Goal: Book appointment/travel/reservation

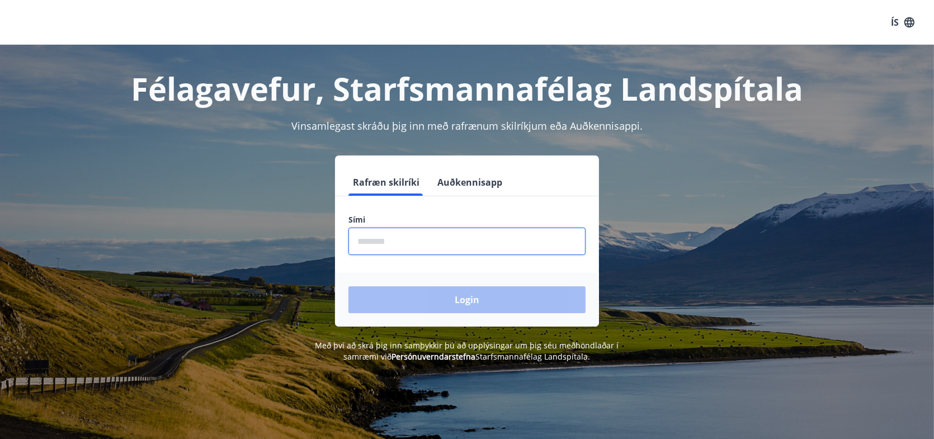
click at [439, 243] on input "phone" at bounding box center [466, 241] width 237 height 27
type input "********"
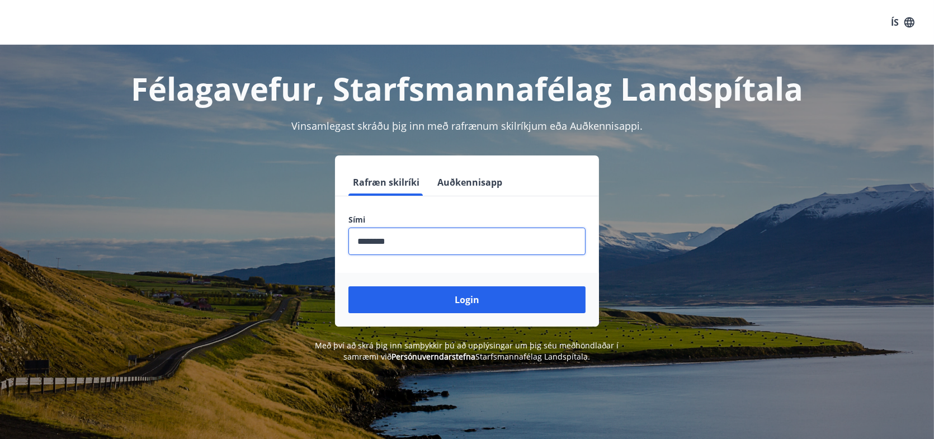
click at [461, 296] on button "Login" at bounding box center [466, 299] width 237 height 27
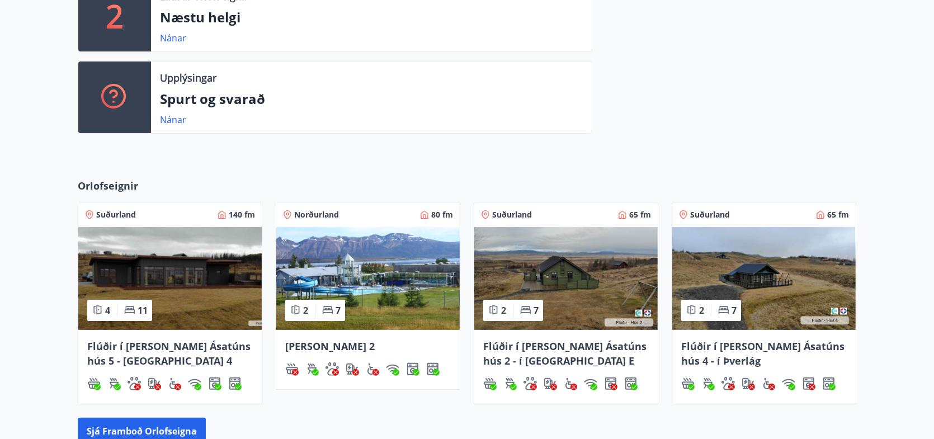
scroll to position [224, 0]
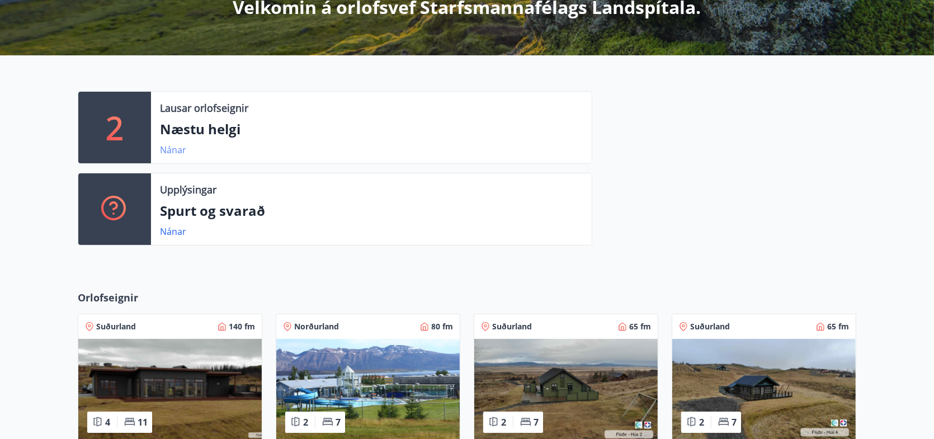
click at [171, 149] on link "Nánar" at bounding box center [173, 150] width 26 height 12
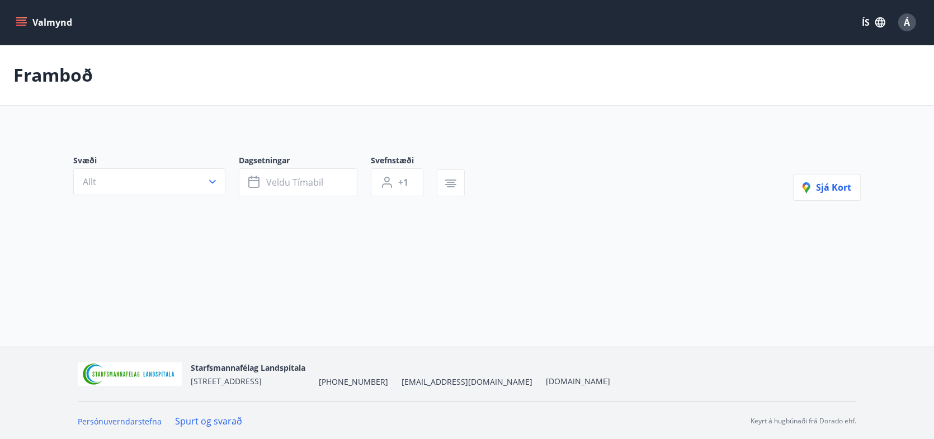
type input "*"
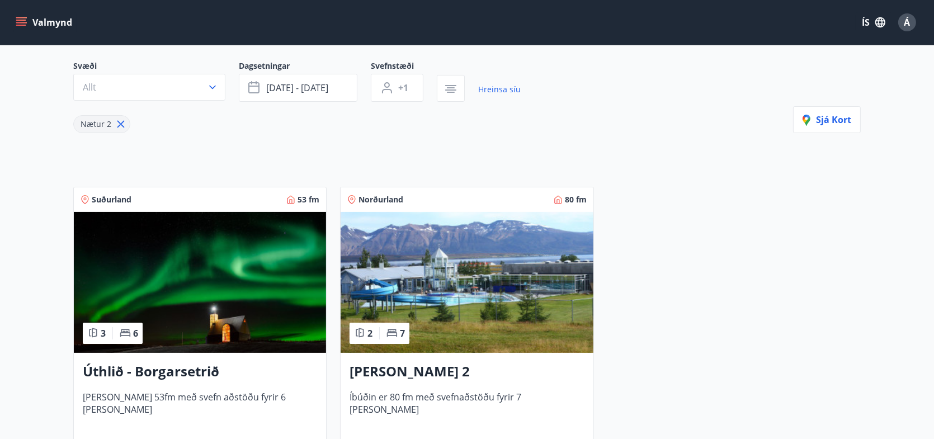
scroll to position [168, 0]
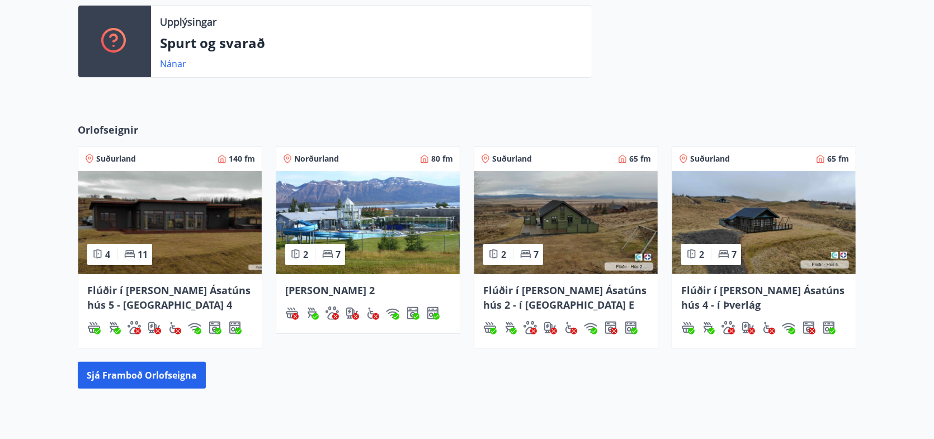
scroll to position [384, 0]
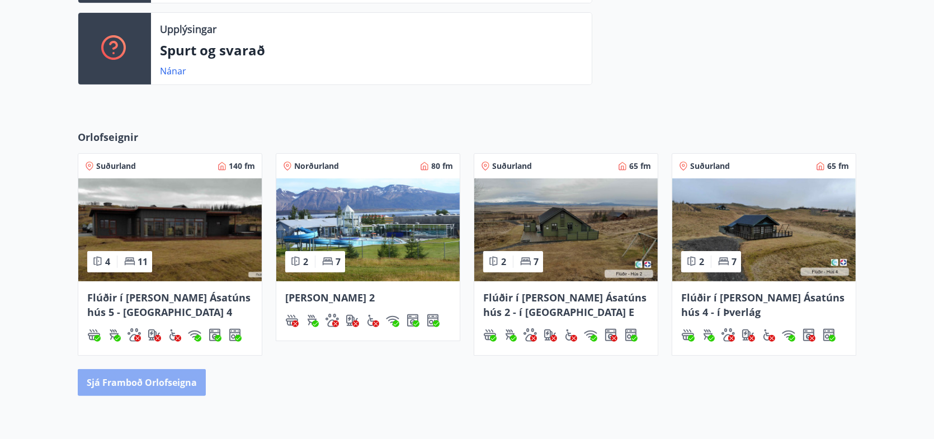
click at [148, 371] on button "Sjá framboð orlofseigna" at bounding box center [142, 382] width 128 height 27
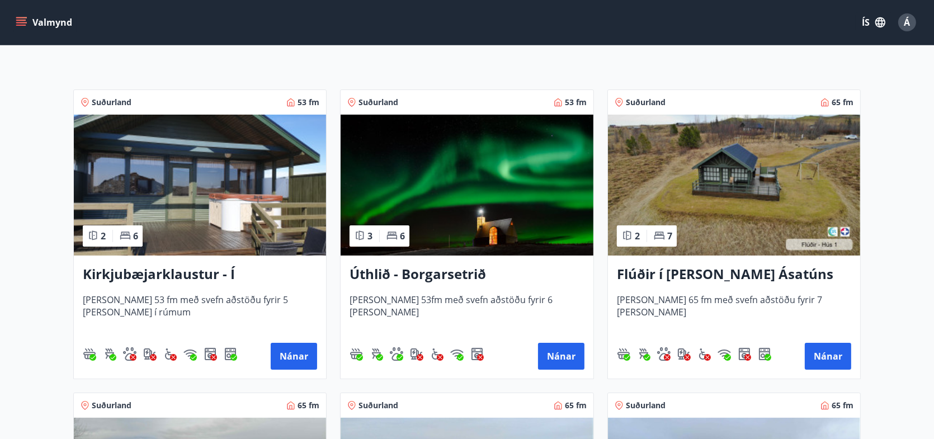
scroll to position [224, 0]
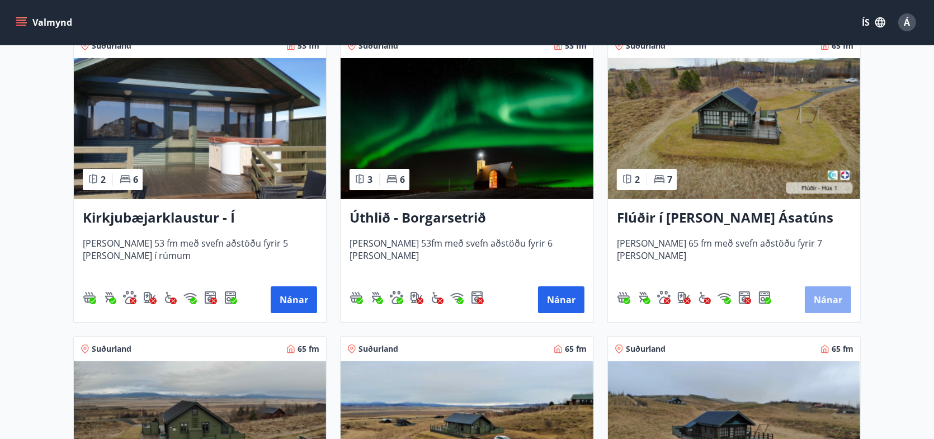
click at [836, 300] on button "Nánar" at bounding box center [828, 299] width 46 height 27
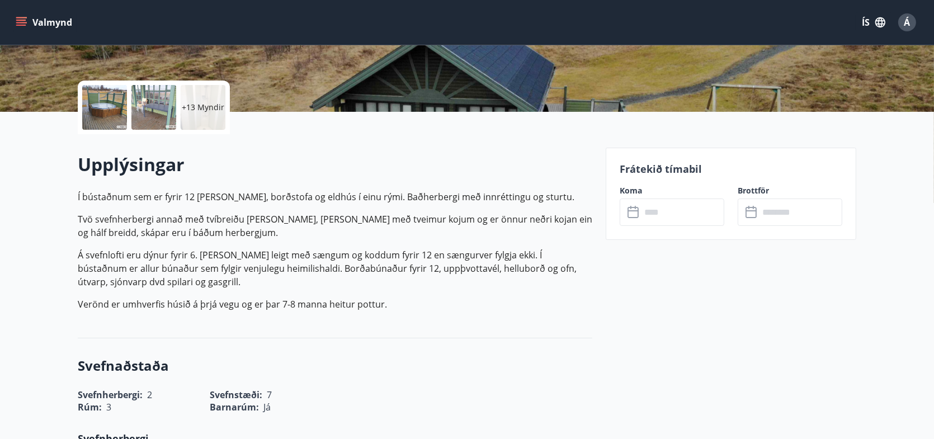
scroll to position [168, 0]
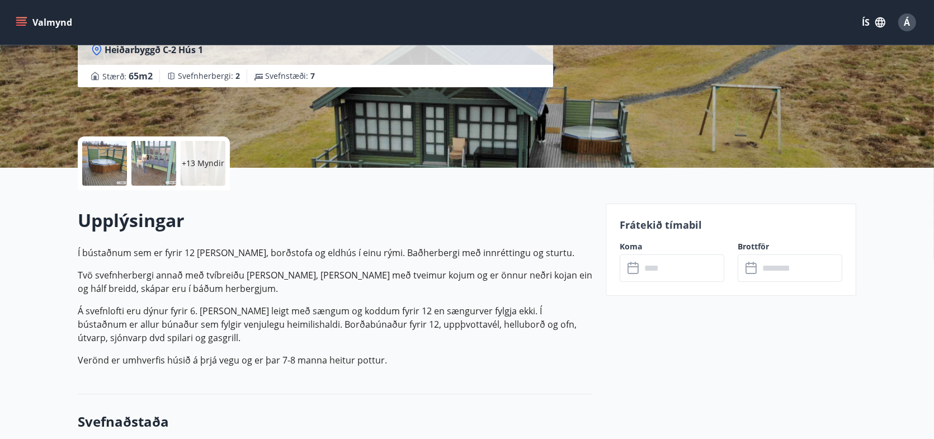
click at [666, 273] on input "text" at bounding box center [682, 267] width 83 height 27
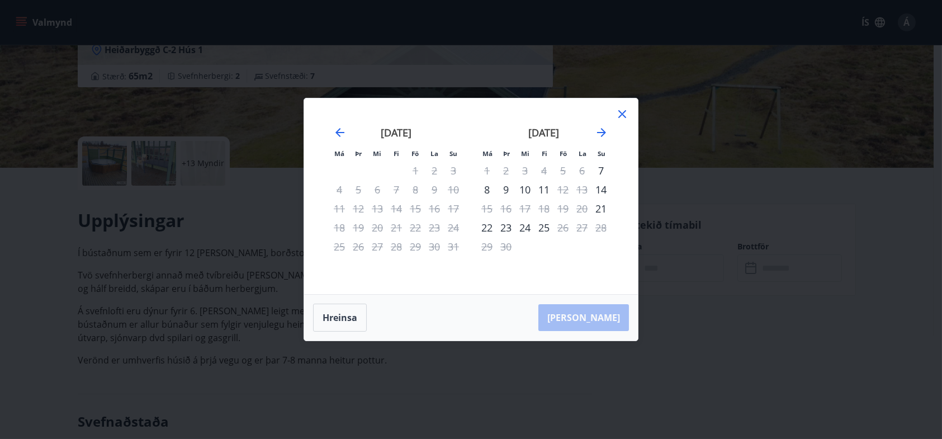
click at [621, 115] on icon at bounding box center [622, 113] width 13 height 13
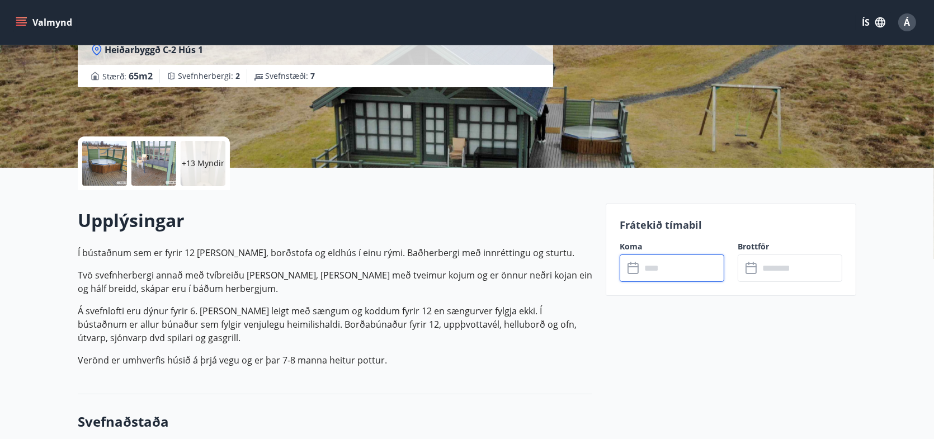
click at [703, 263] on input "text" at bounding box center [682, 267] width 83 height 27
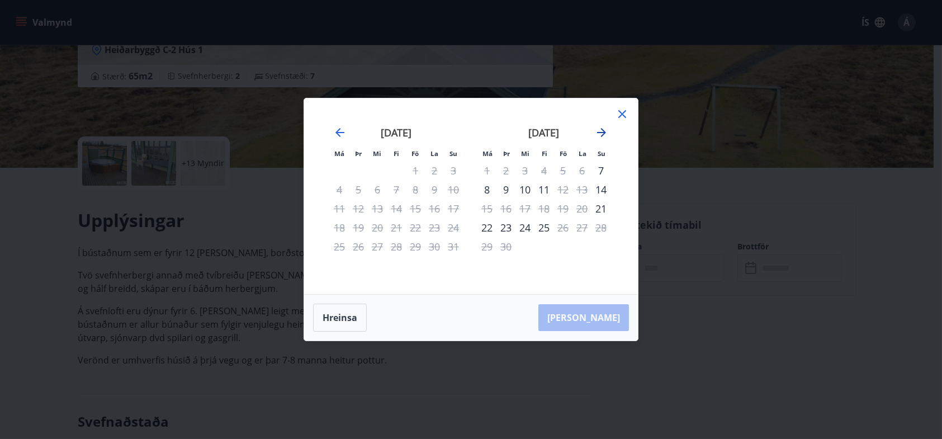
click at [602, 134] on icon "Move forward to switch to the next month." at bounding box center [601, 132] width 13 height 13
click at [624, 115] on icon at bounding box center [622, 113] width 13 height 13
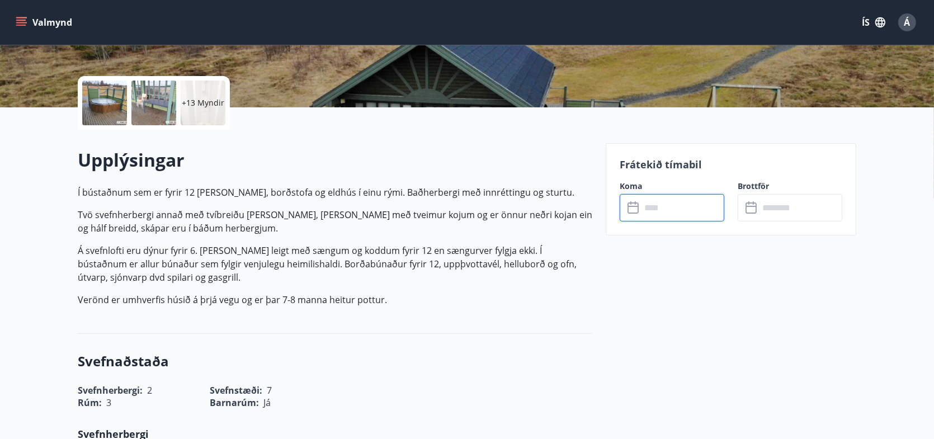
scroll to position [280, 0]
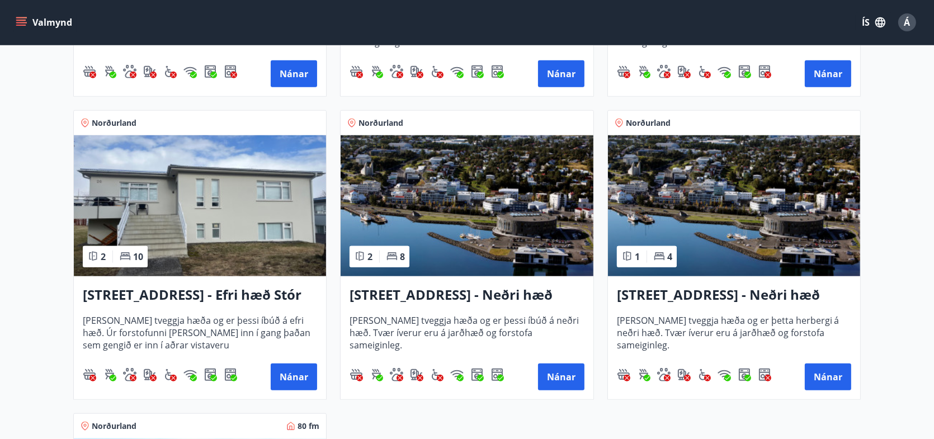
scroll to position [1342, 0]
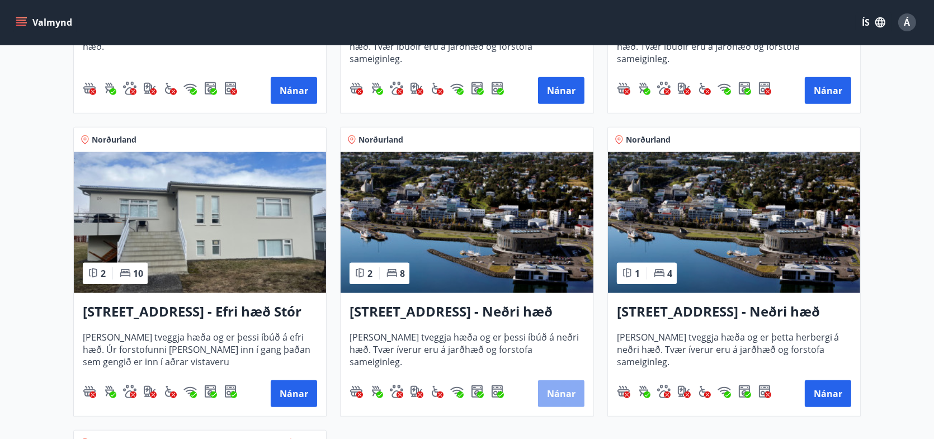
click at [559, 395] on button "Nánar" at bounding box center [561, 393] width 46 height 27
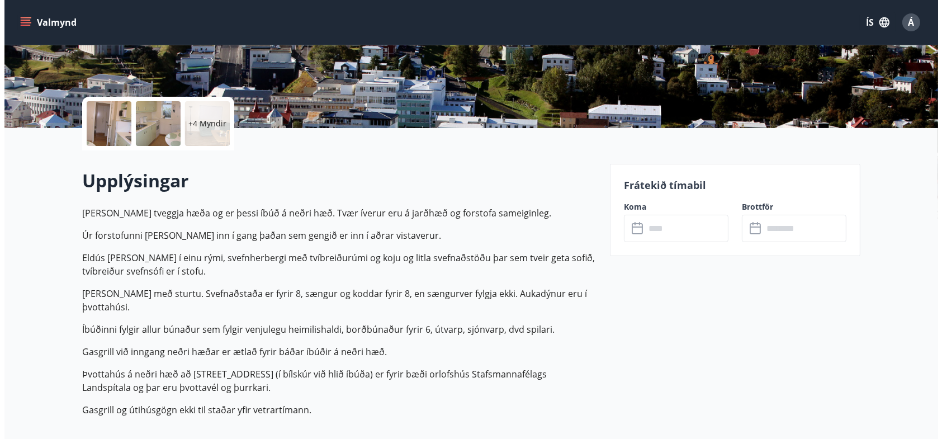
scroll to position [224, 0]
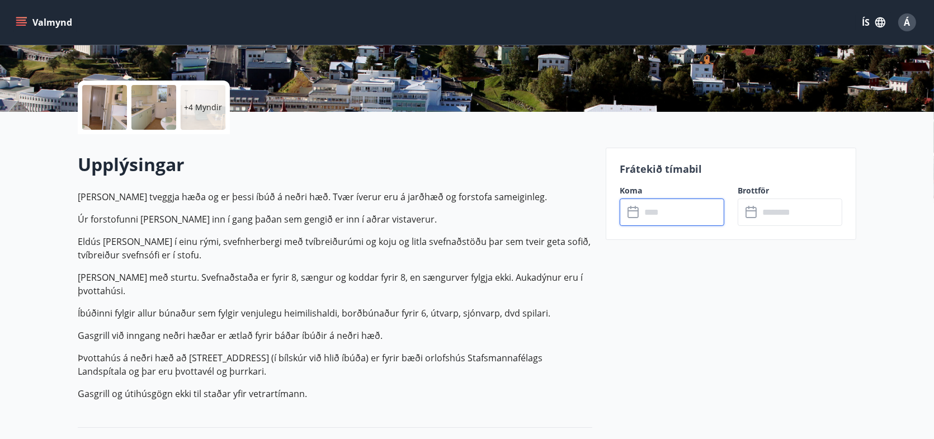
click at [690, 206] on input "text" at bounding box center [682, 211] width 83 height 27
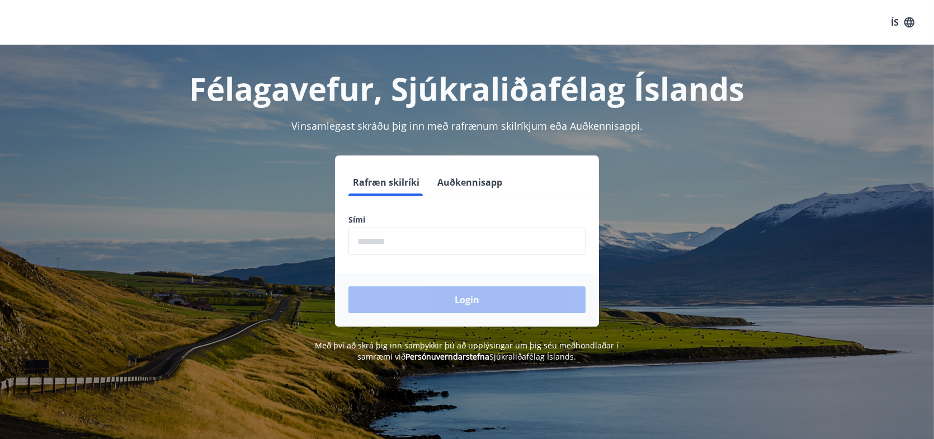
click at [451, 245] on input "phone" at bounding box center [466, 241] width 237 height 27
type input "********"
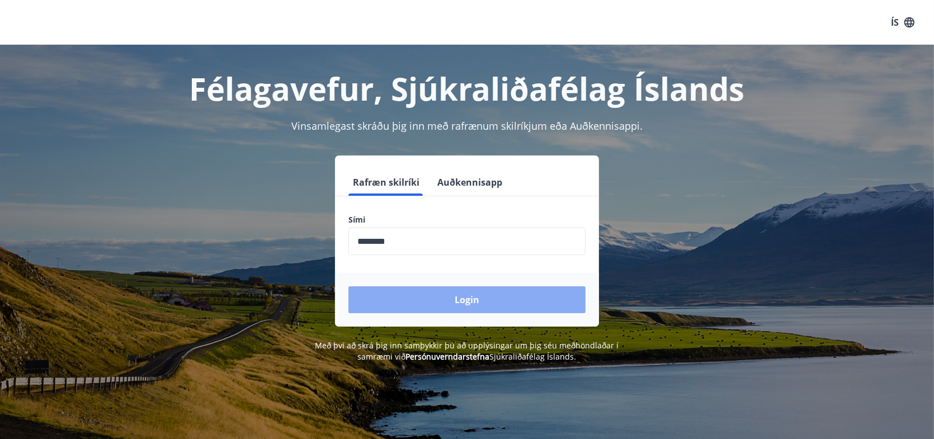
click at [473, 299] on button "Login" at bounding box center [466, 299] width 237 height 27
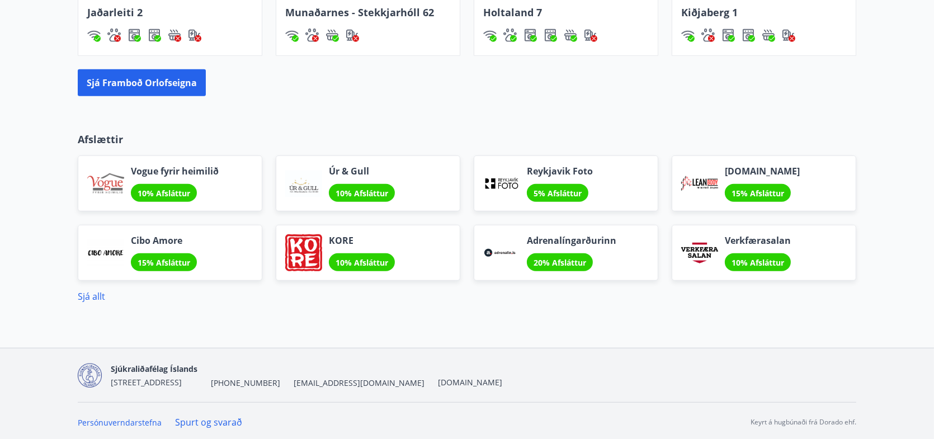
scroll to position [1011, 0]
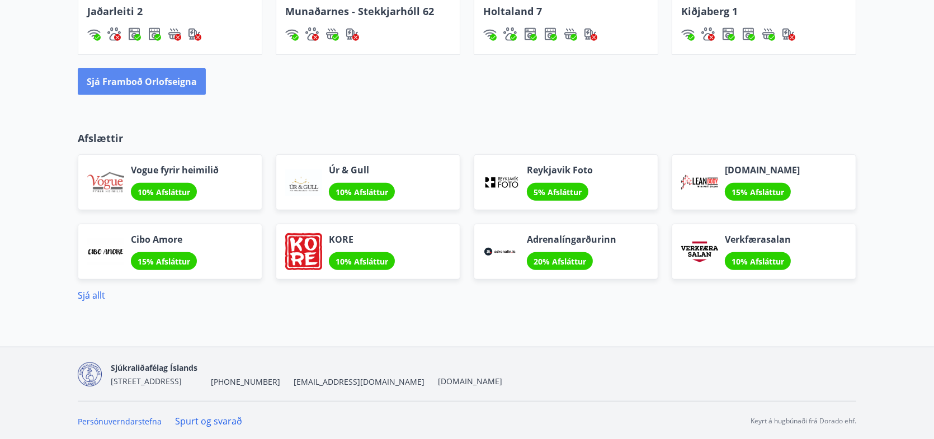
click at [148, 80] on button "Sjá framboð orlofseigna" at bounding box center [142, 81] width 128 height 27
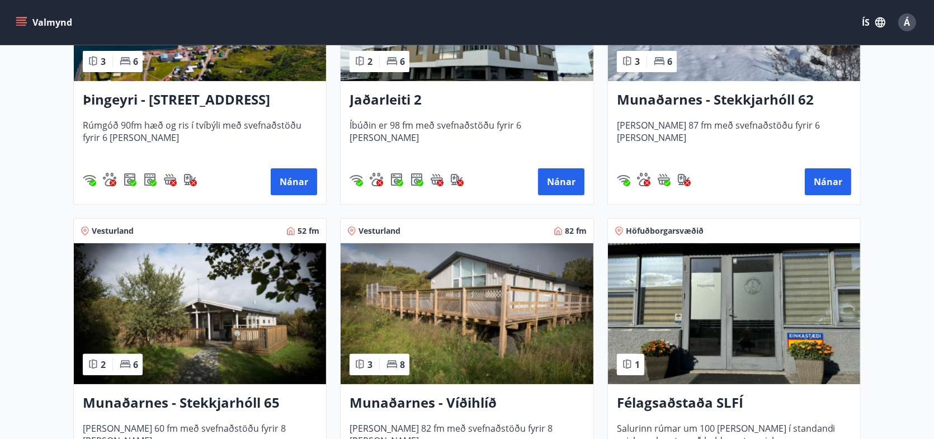
scroll to position [447, 0]
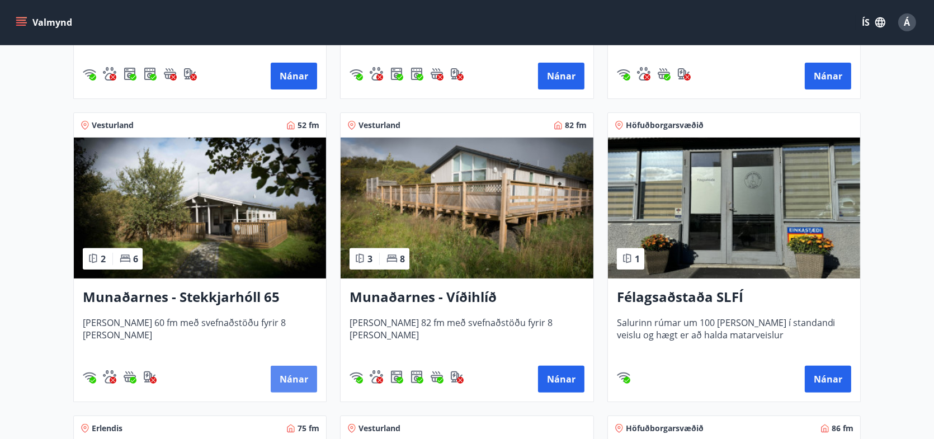
click at [288, 382] on button "Nánar" at bounding box center [294, 379] width 46 height 27
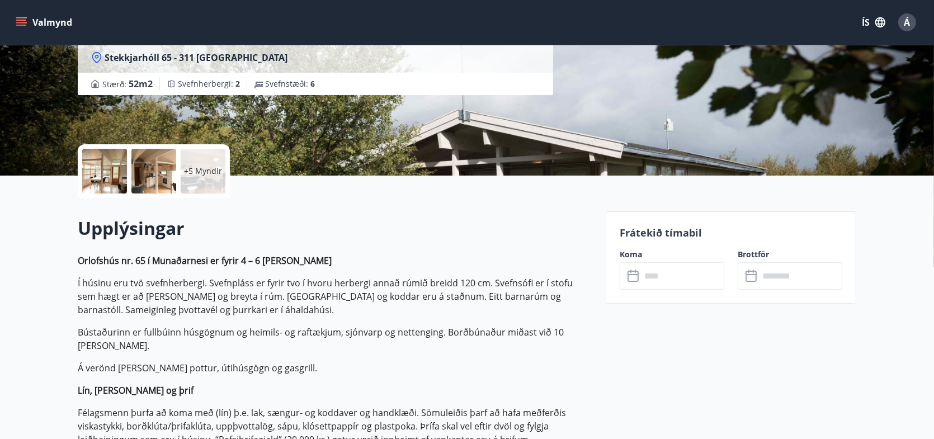
scroll to position [168, 0]
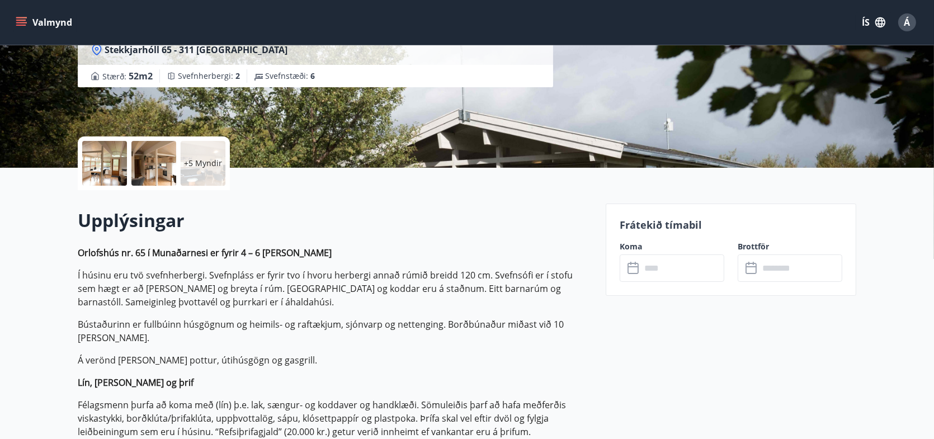
click at [691, 268] on input "text" at bounding box center [682, 267] width 83 height 27
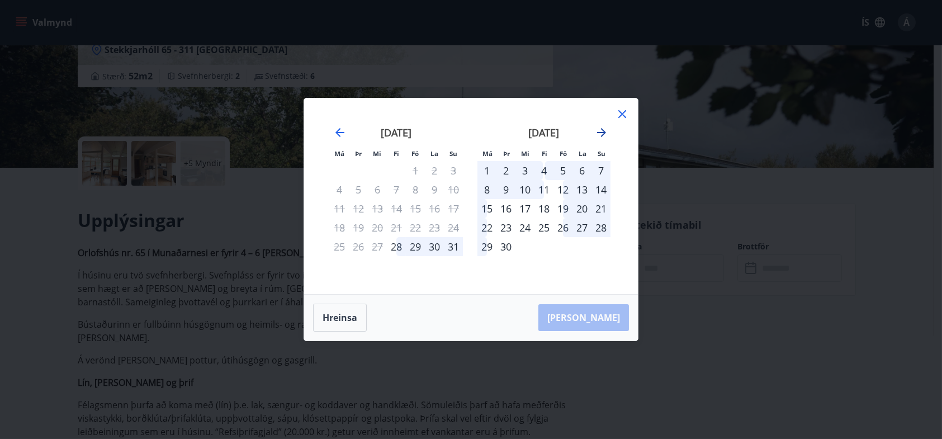
click at [605, 133] on icon "Move forward to switch to the next month." at bounding box center [601, 132] width 9 height 9
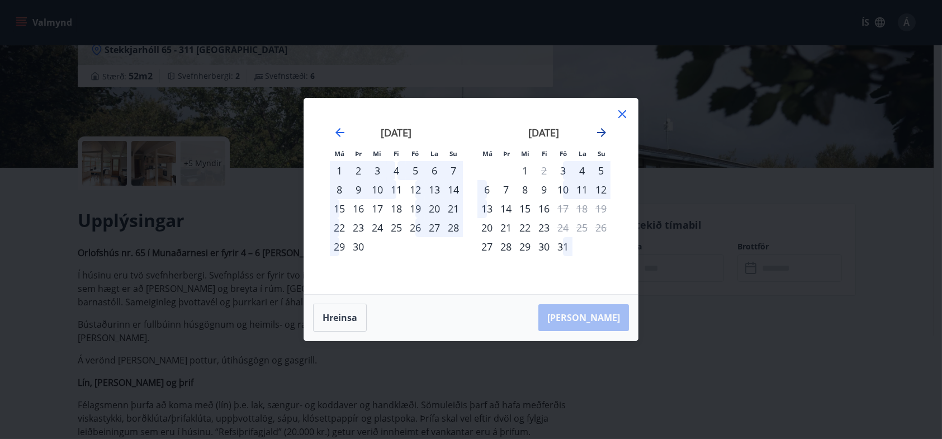
click at [603, 131] on icon "Move forward to switch to the next month." at bounding box center [601, 132] width 9 height 9
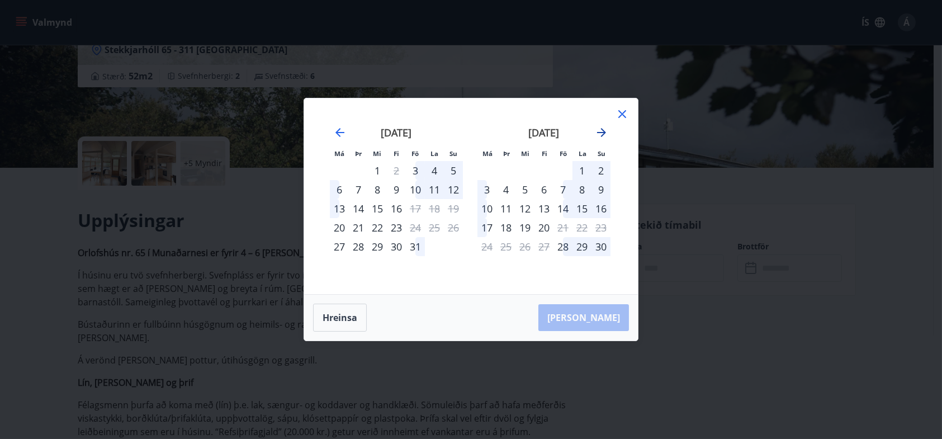
click at [603, 131] on icon "Move forward to switch to the next month." at bounding box center [601, 132] width 9 height 9
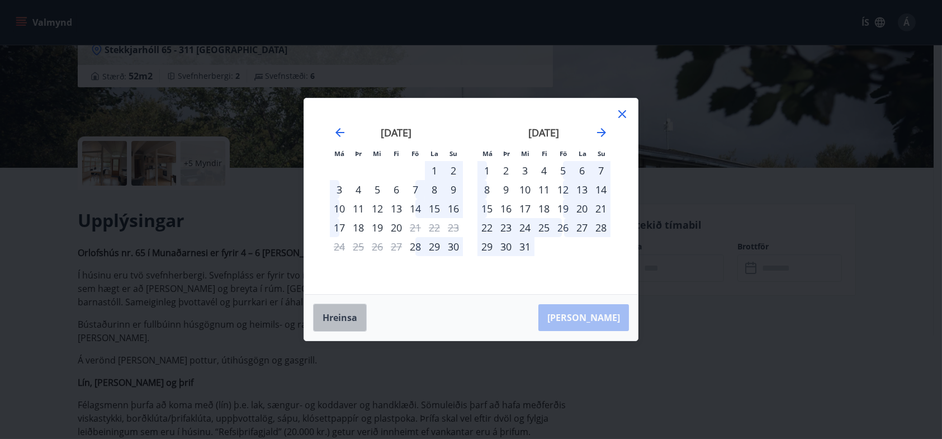
click at [340, 321] on button "Hreinsa" at bounding box center [340, 318] width 54 height 28
click at [337, 130] on icon "Move backward to switch to the previous month." at bounding box center [339, 132] width 13 height 13
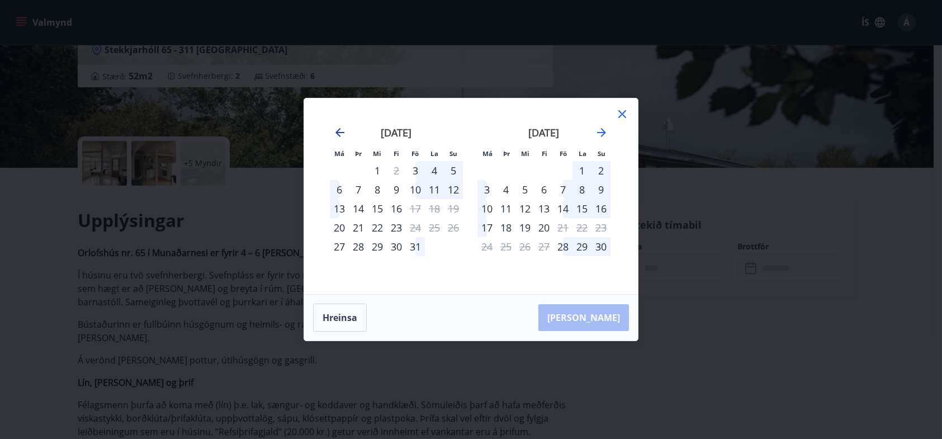
click at [337, 130] on icon "Move backward to switch to the previous month." at bounding box center [339, 132] width 13 height 13
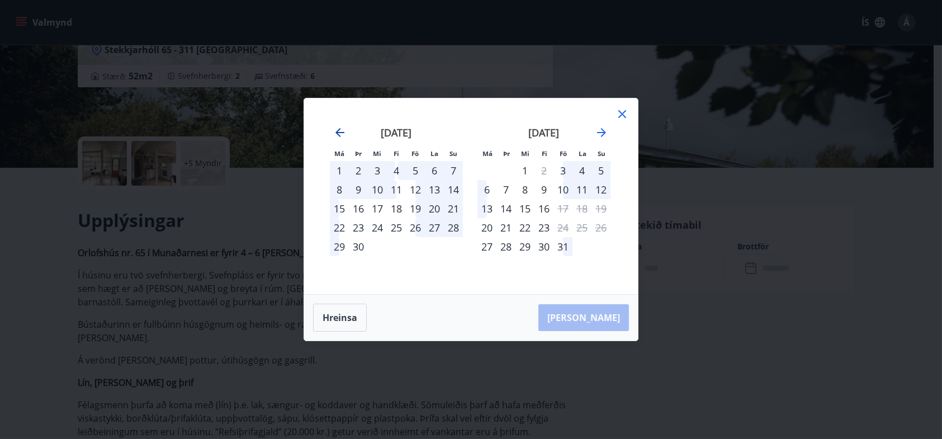
click at [337, 130] on icon "Move backward to switch to the previous month." at bounding box center [339, 132] width 13 height 13
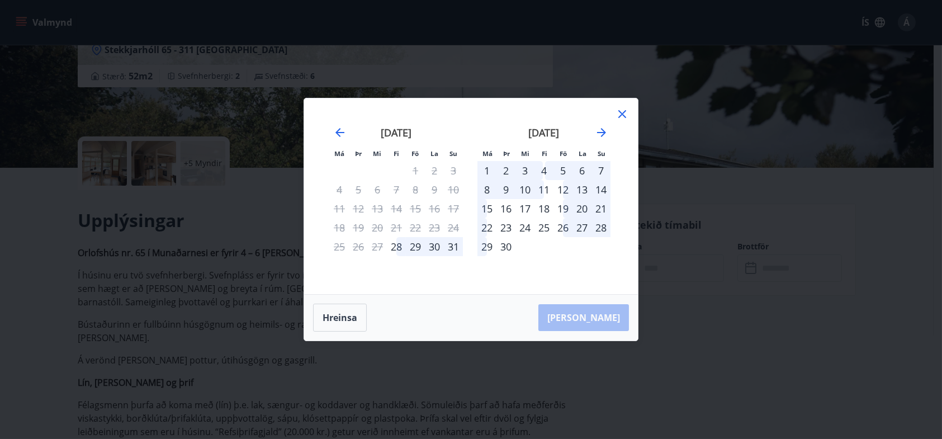
click at [626, 111] on icon at bounding box center [622, 114] width 8 height 8
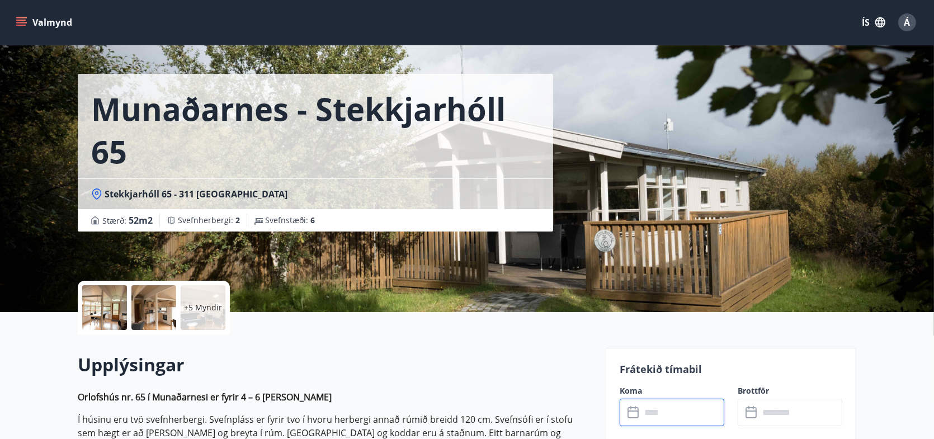
scroll to position [0, 0]
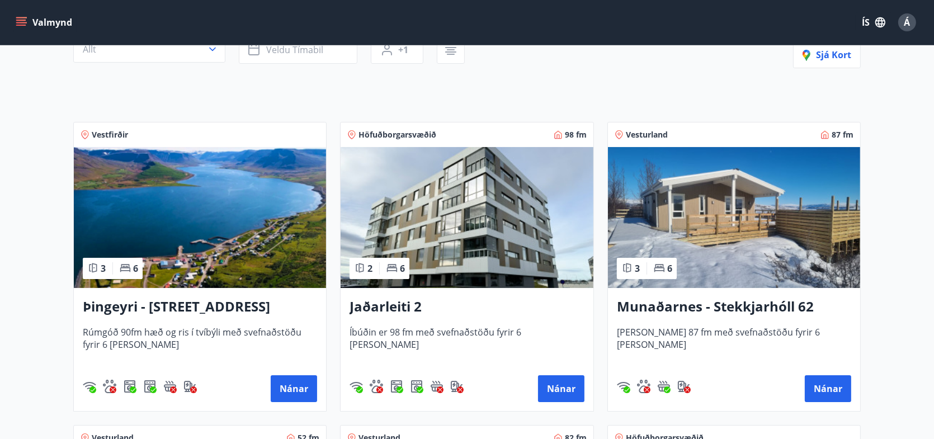
scroll to position [168, 0]
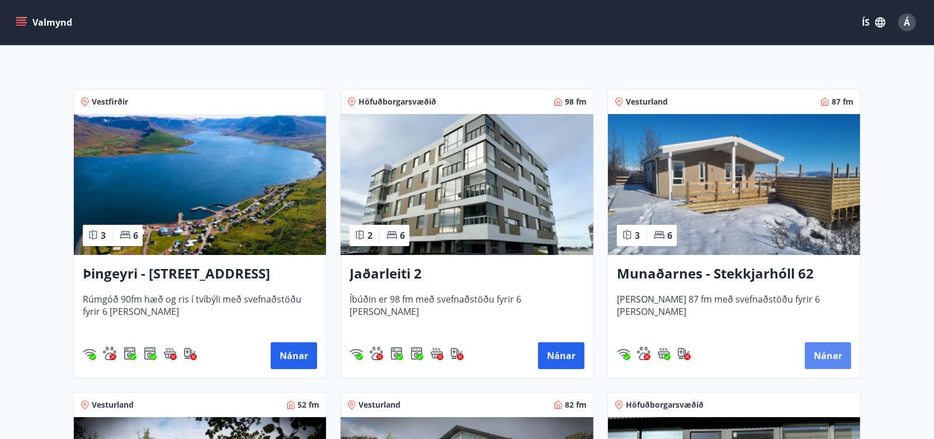
click at [827, 356] on button "Nánar" at bounding box center [828, 355] width 46 height 27
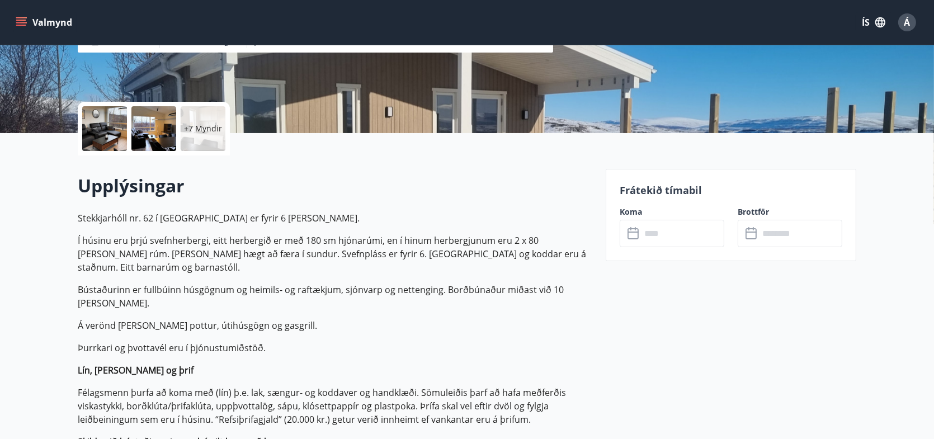
scroll to position [224, 0]
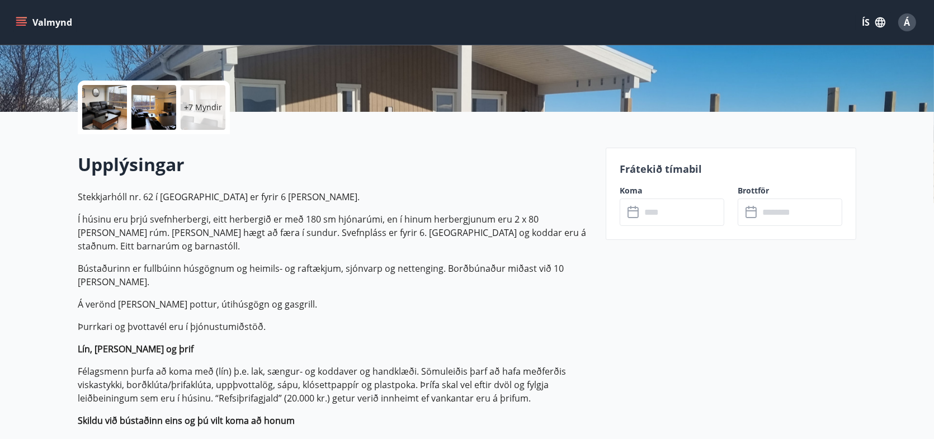
click at [684, 212] on input "text" at bounding box center [682, 211] width 83 height 27
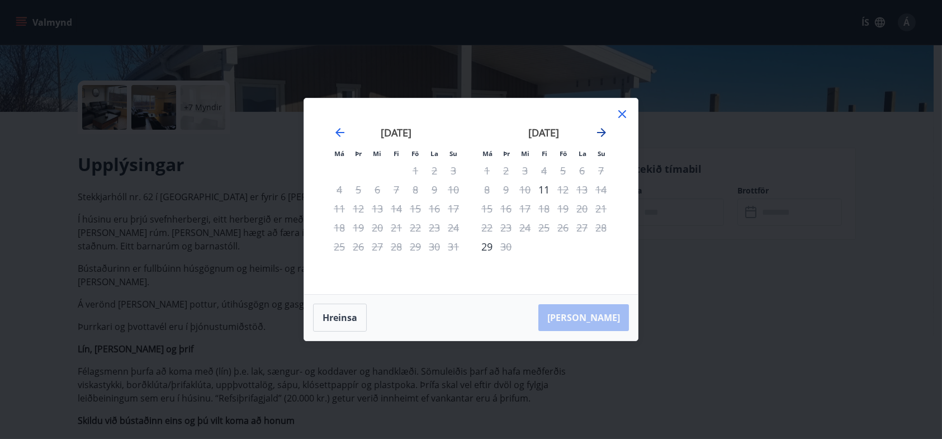
click at [601, 135] on icon "Move forward to switch to the next month." at bounding box center [601, 132] width 13 height 13
click at [627, 112] on icon at bounding box center [622, 113] width 13 height 13
